Goal: Use online tool/utility: Utilize a website feature to perform a specific function

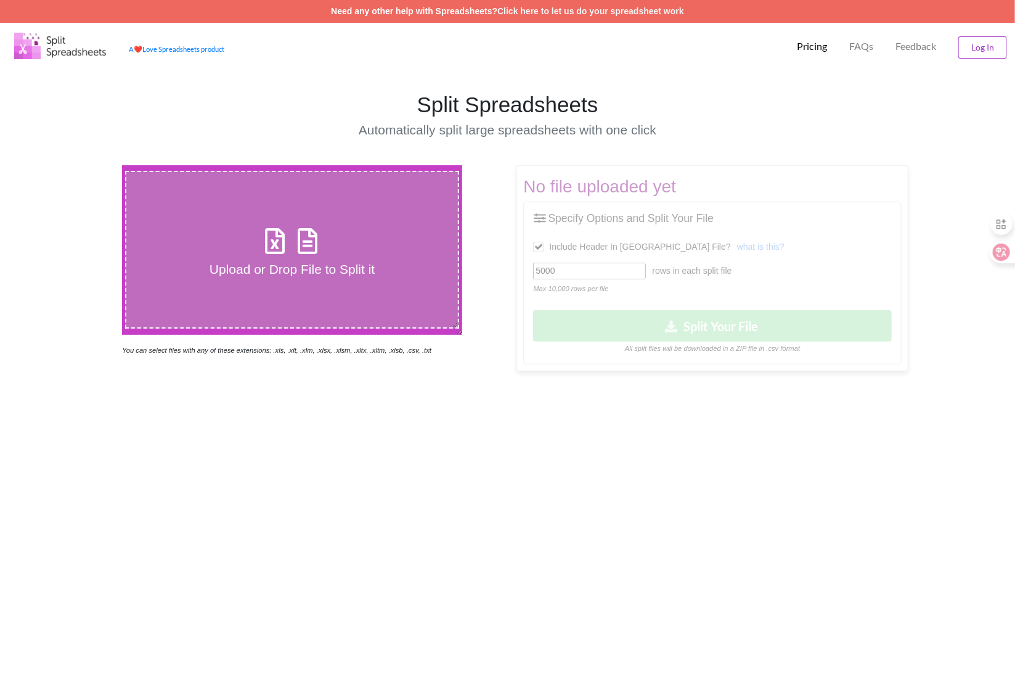
click at [331, 256] on div "Upload or Drop File to Split it" at bounding box center [291, 249] width 331 height 55
click at [77, 165] on input "Upload or Drop File to Split it" at bounding box center [77, 165] width 0 height 0
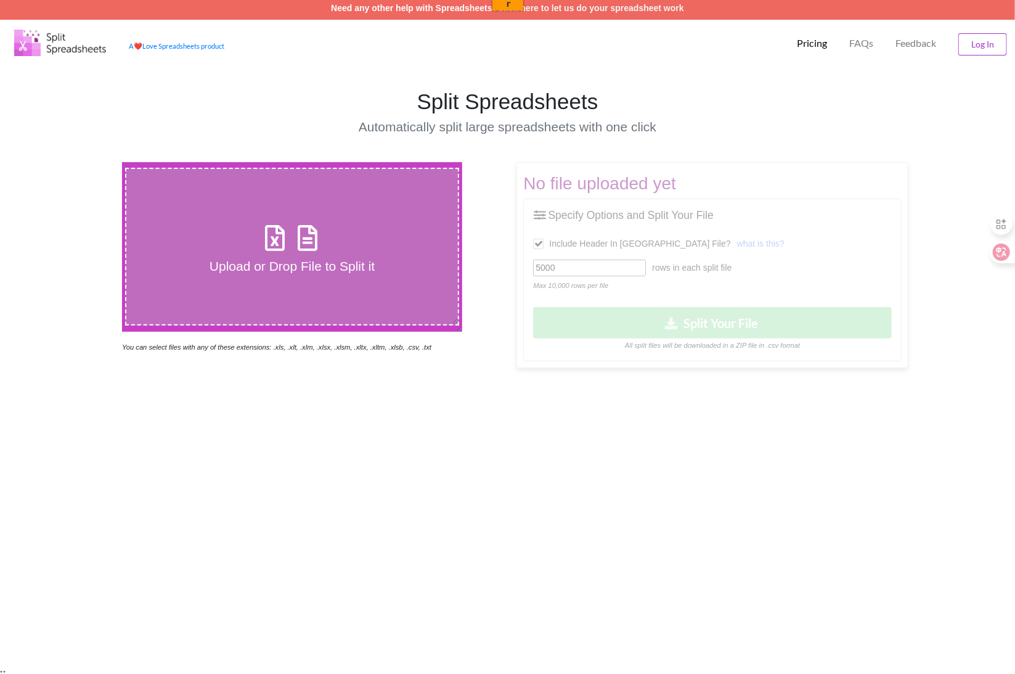
type input "C:\fakepath\Cohort1_2 Soft Block Confirmation Communication [DATE].csv"
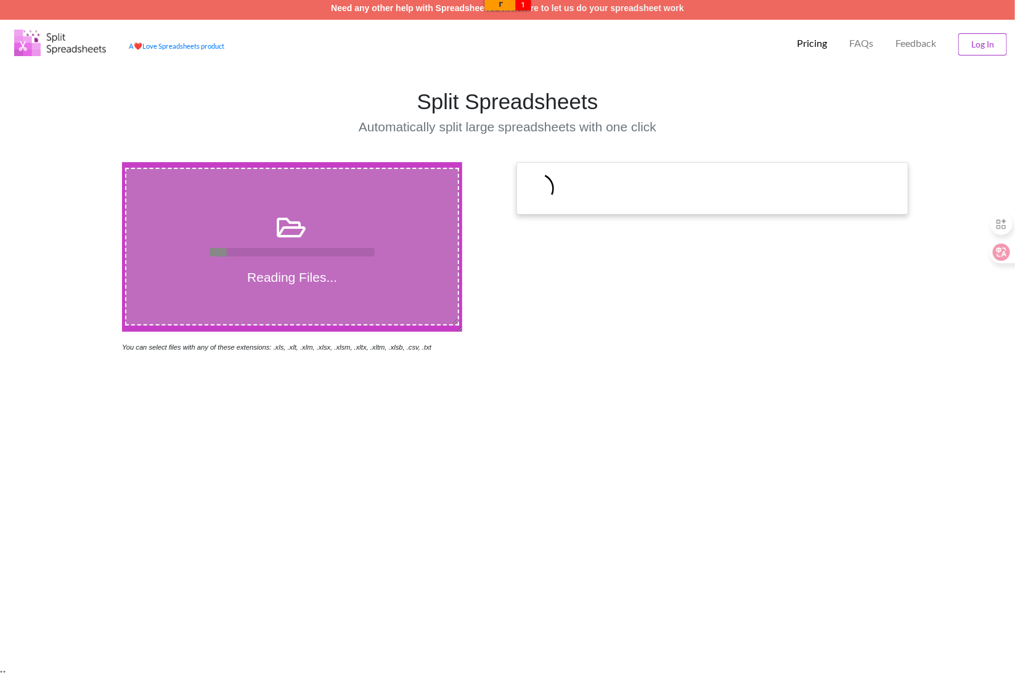
scroll to position [0, 0]
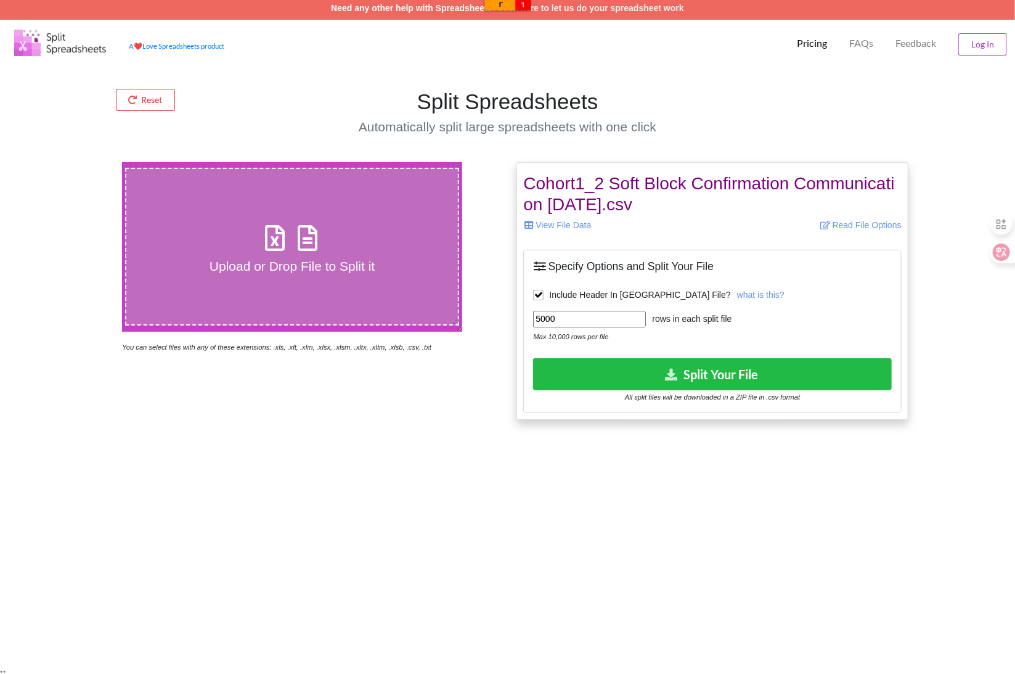
click at [581, 322] on input "5000" at bounding box center [589, 319] width 113 height 17
click at [345, 216] on label "Upload or Drop File to Split it" at bounding box center [291, 247] width 333 height 158
click at [77, 162] on input "Upload or Drop File to Split it" at bounding box center [77, 162] width 0 height 0
click at [564, 318] on input "5000" at bounding box center [589, 319] width 113 height 17
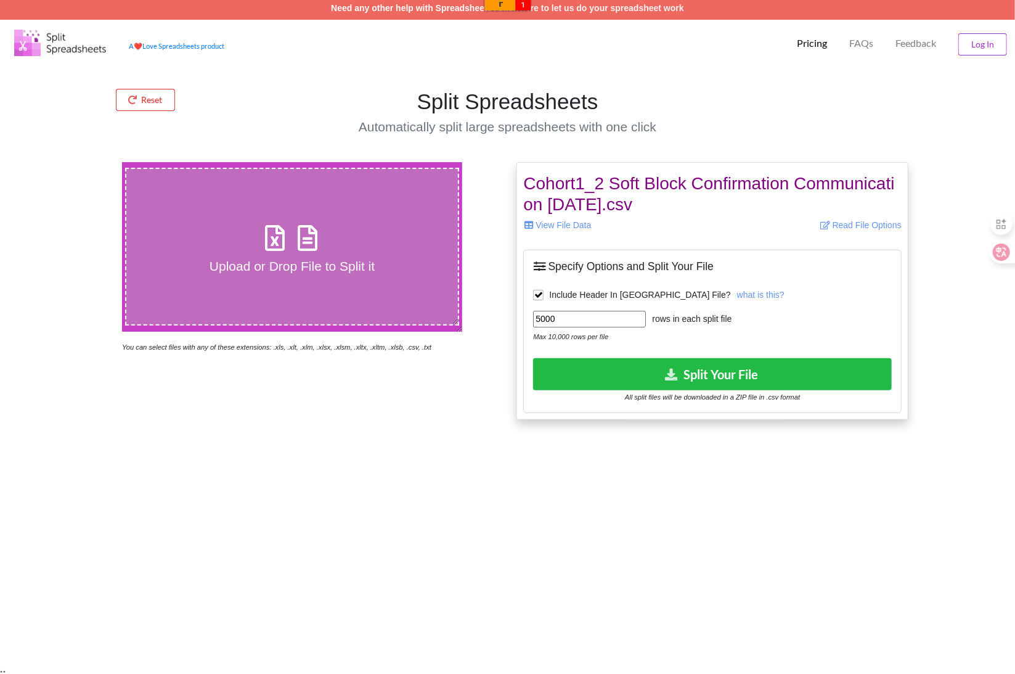
click at [564, 318] on input "5000" at bounding box center [589, 319] width 113 height 17
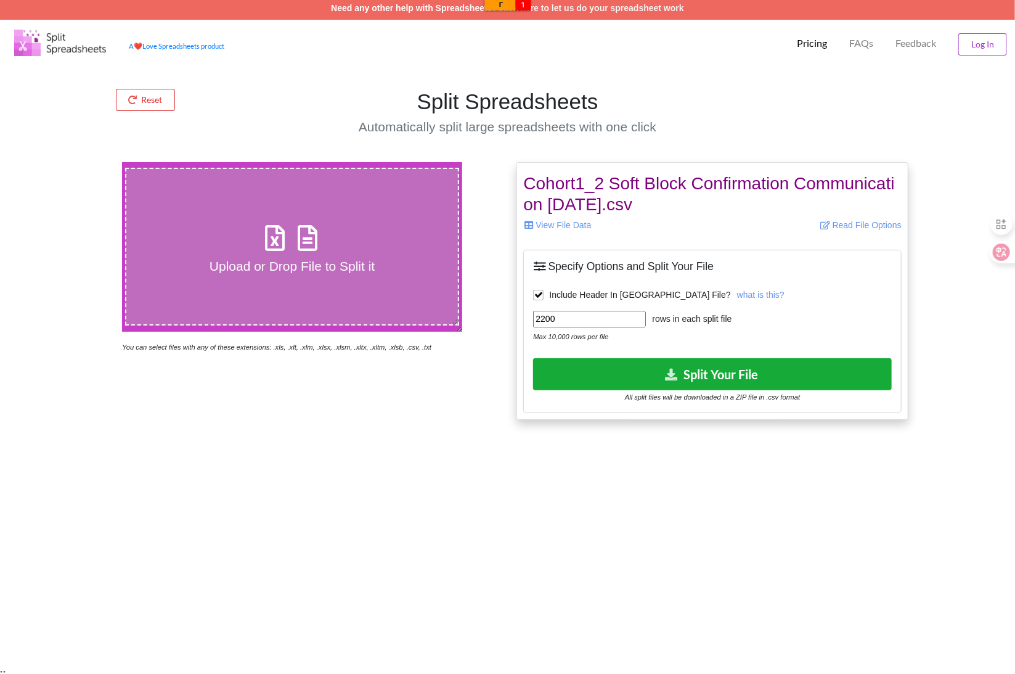
type input "2200"
click at [735, 373] on button "Split Your File" at bounding box center [712, 373] width 358 height 31
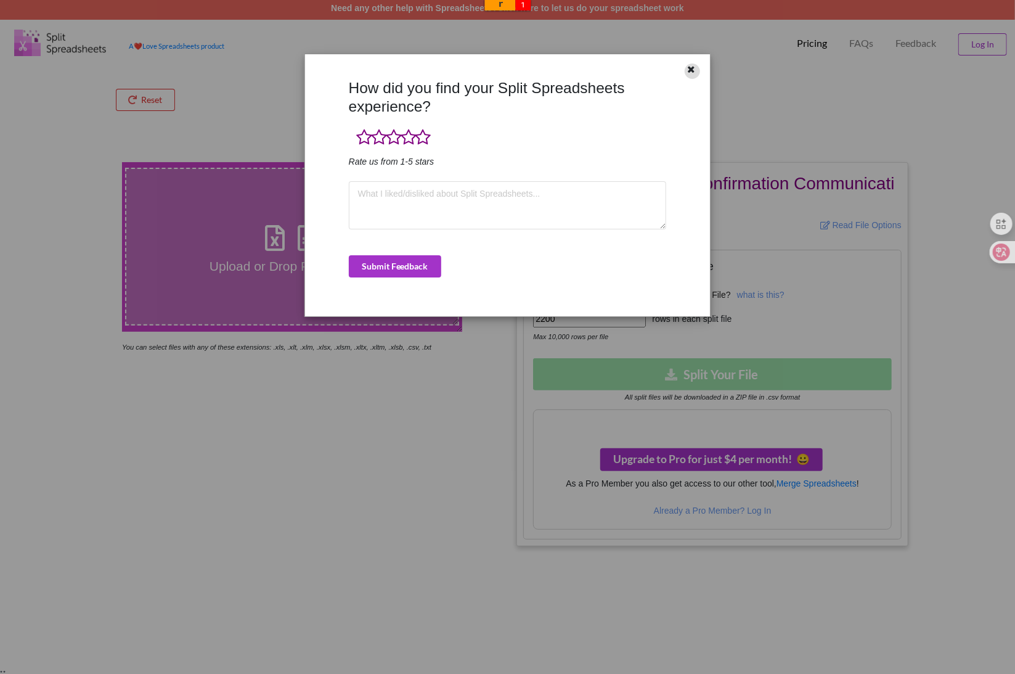
click at [693, 65] on icon at bounding box center [691, 67] width 10 height 9
